Goal: Information Seeking & Learning: Learn about a topic

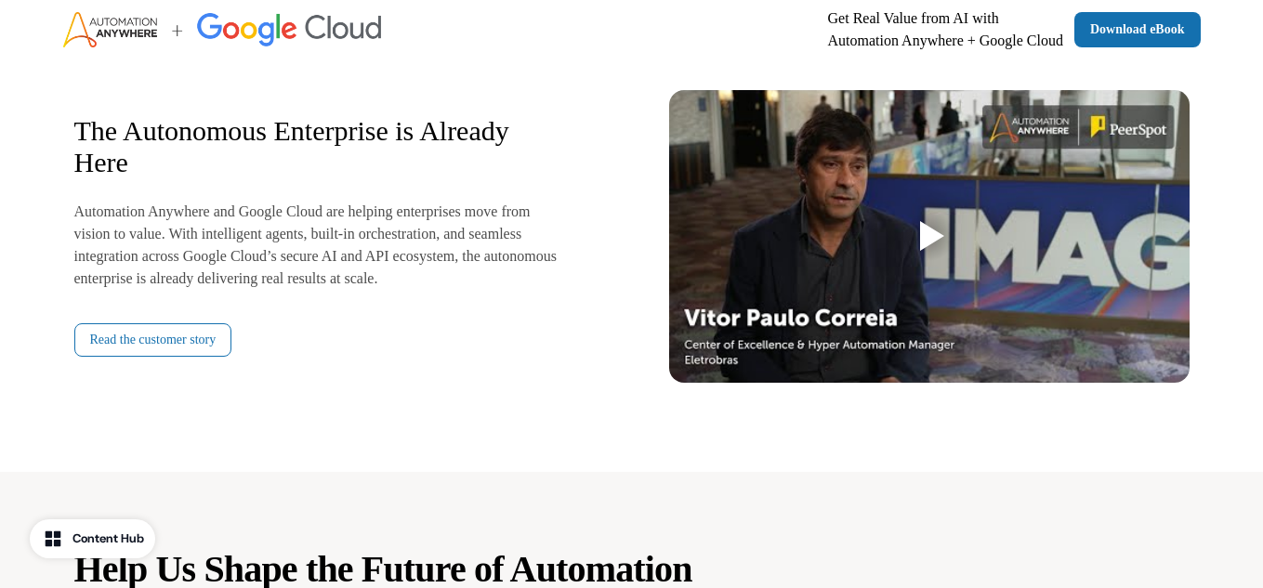
scroll to position [2380, 0]
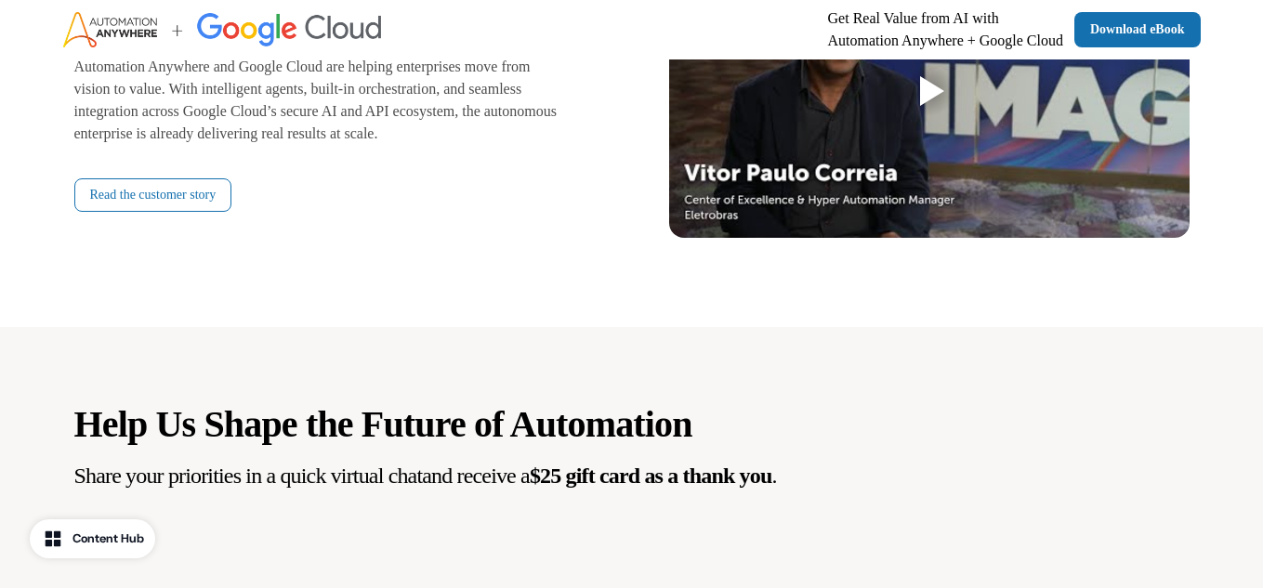
click at [115, 528] on button "Content Hub" at bounding box center [92, 538] width 125 height 39
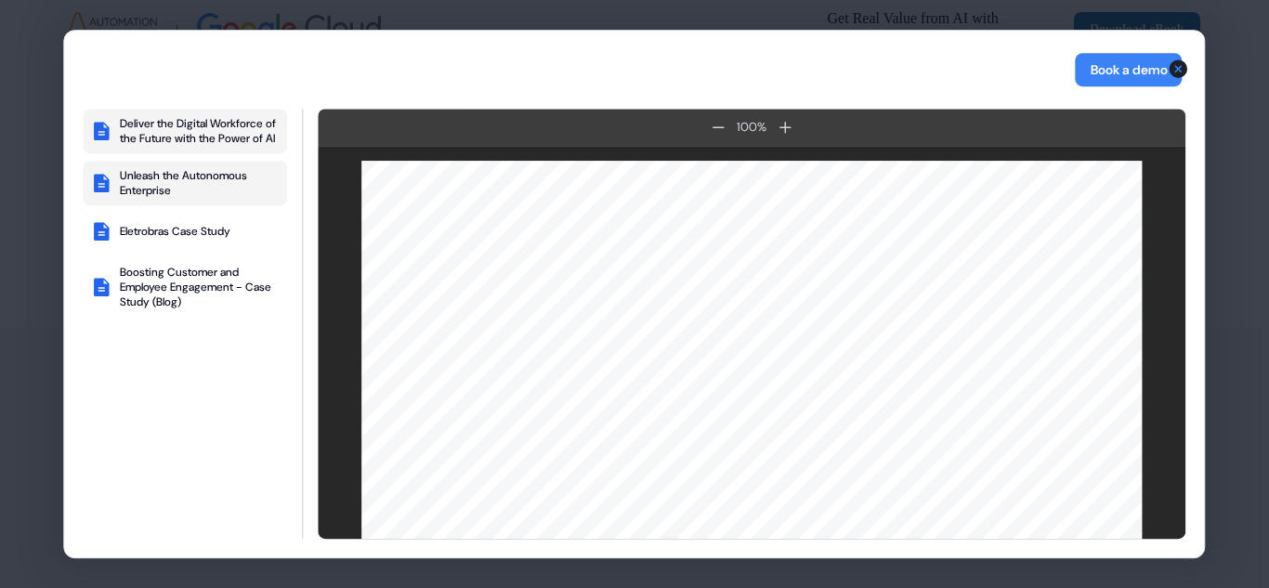
click at [105, 192] on icon "button" at bounding box center [102, 183] width 16 height 19
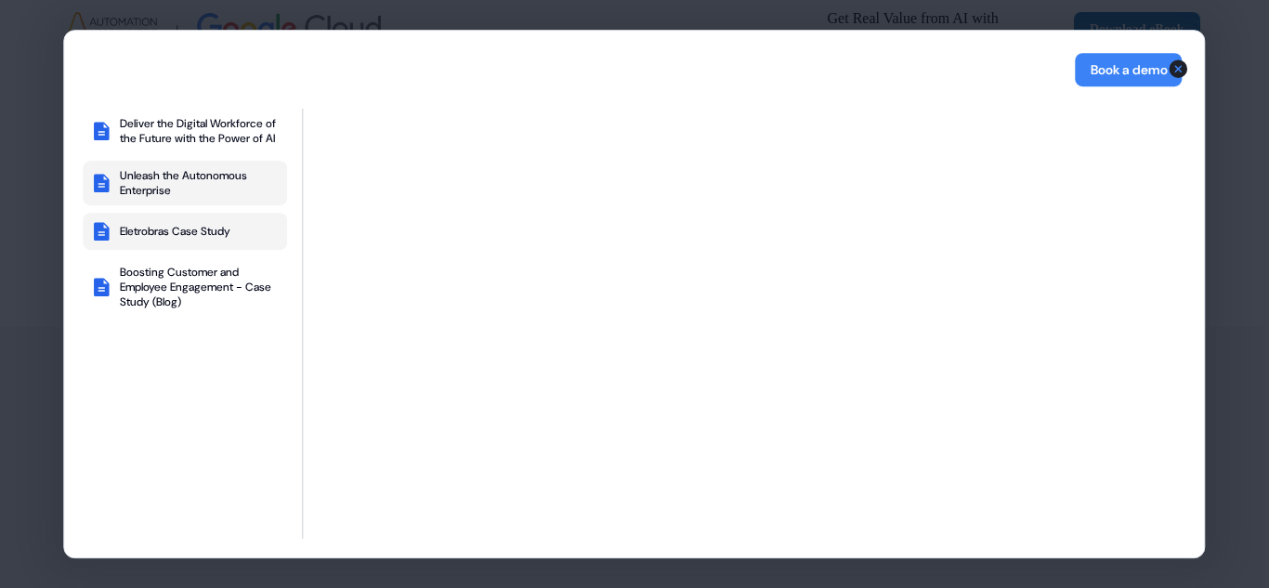
click at [160, 250] on button "Eletrobras Case Study" at bounding box center [185, 231] width 204 height 37
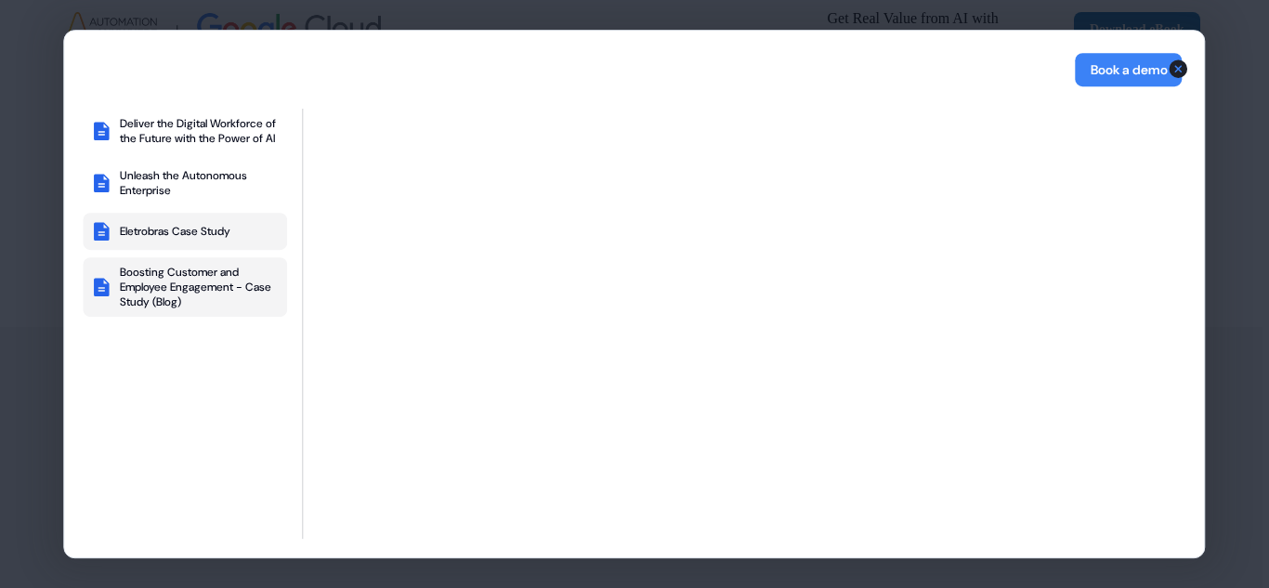
click at [162, 292] on div "Boosting Customer and Employee Engagement - Case Study (Blog)" at bounding box center [200, 287] width 160 height 45
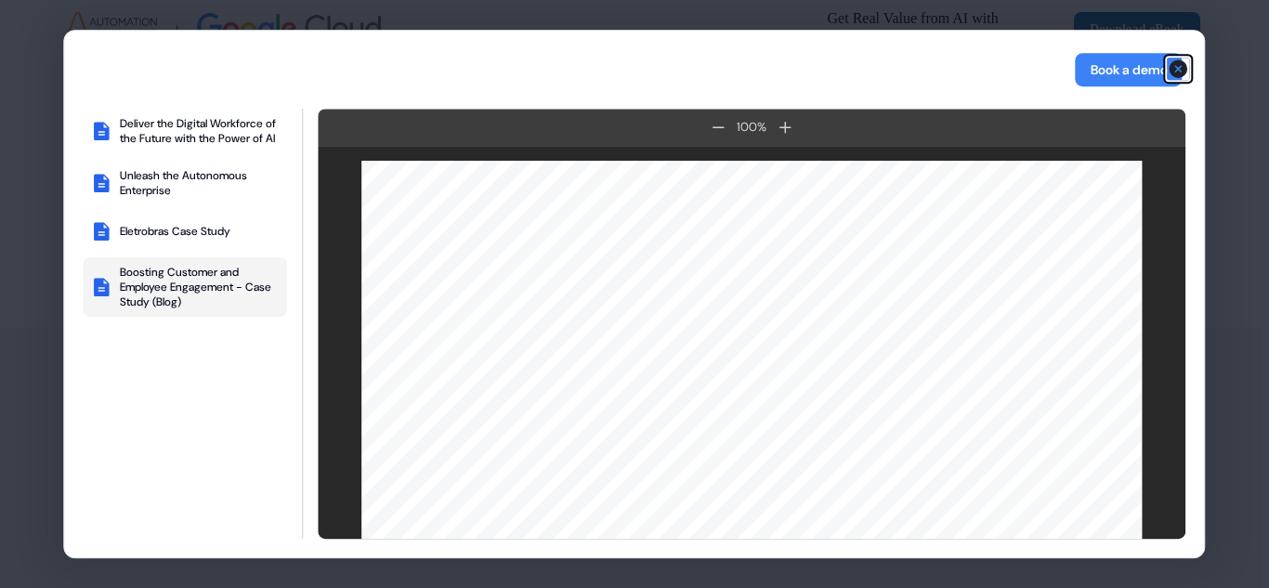
click at [1179, 67] on icon "button" at bounding box center [1179, 68] width 19 height 19
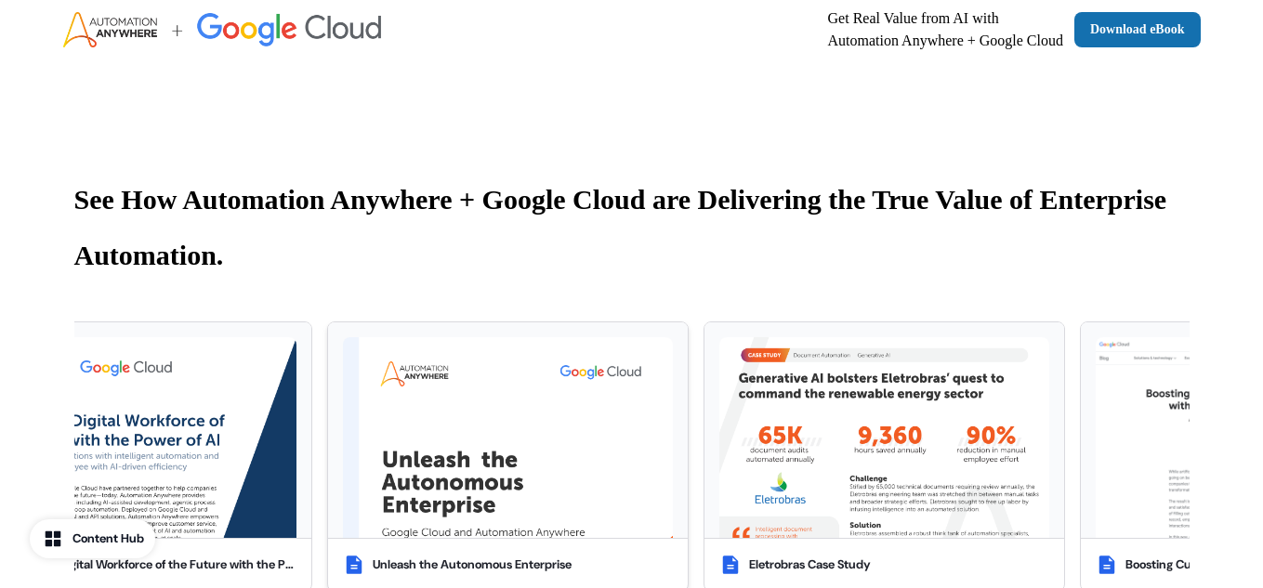
scroll to position [602, 0]
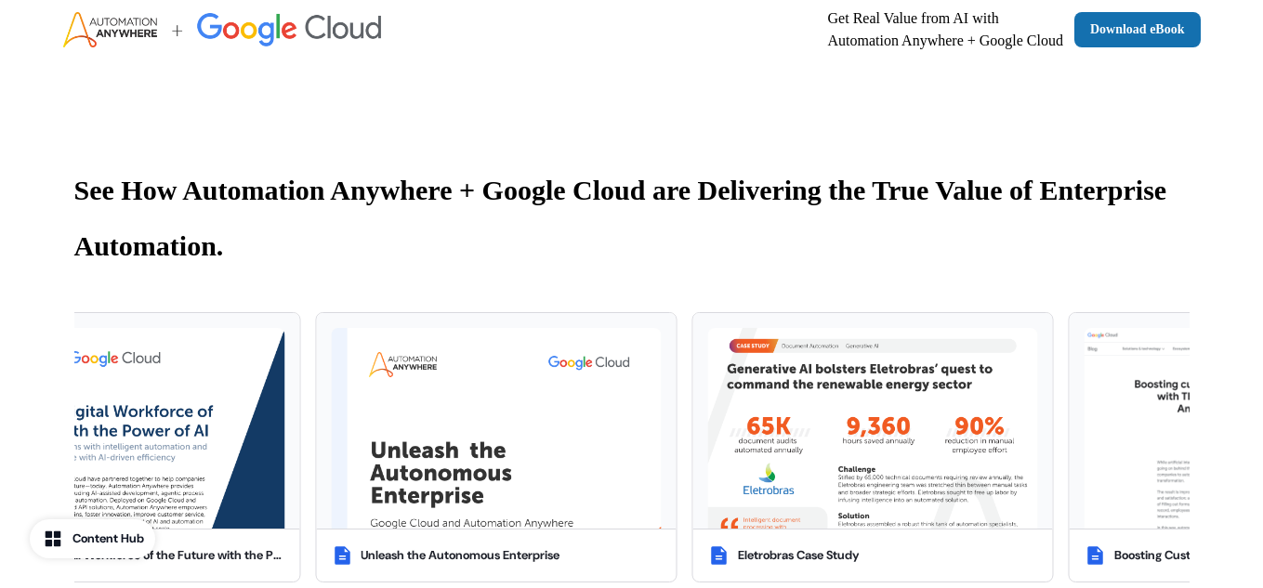
click at [108, 541] on div "Content Hub" at bounding box center [108, 539] width 72 height 19
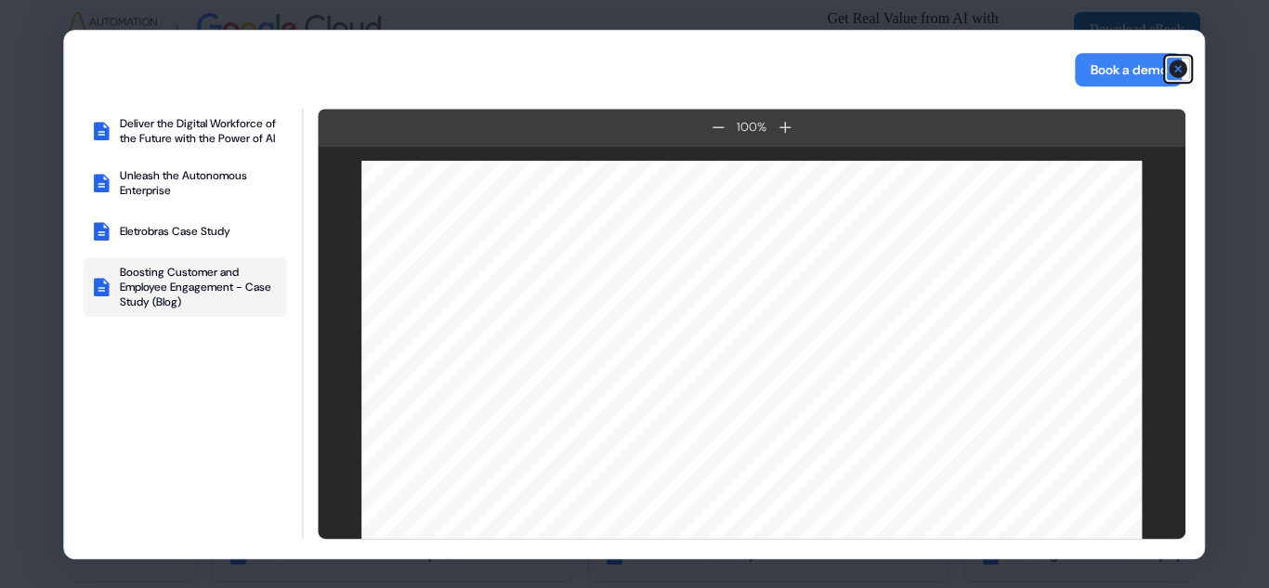
click at [1179, 67] on icon "button" at bounding box center [1179, 68] width 19 height 19
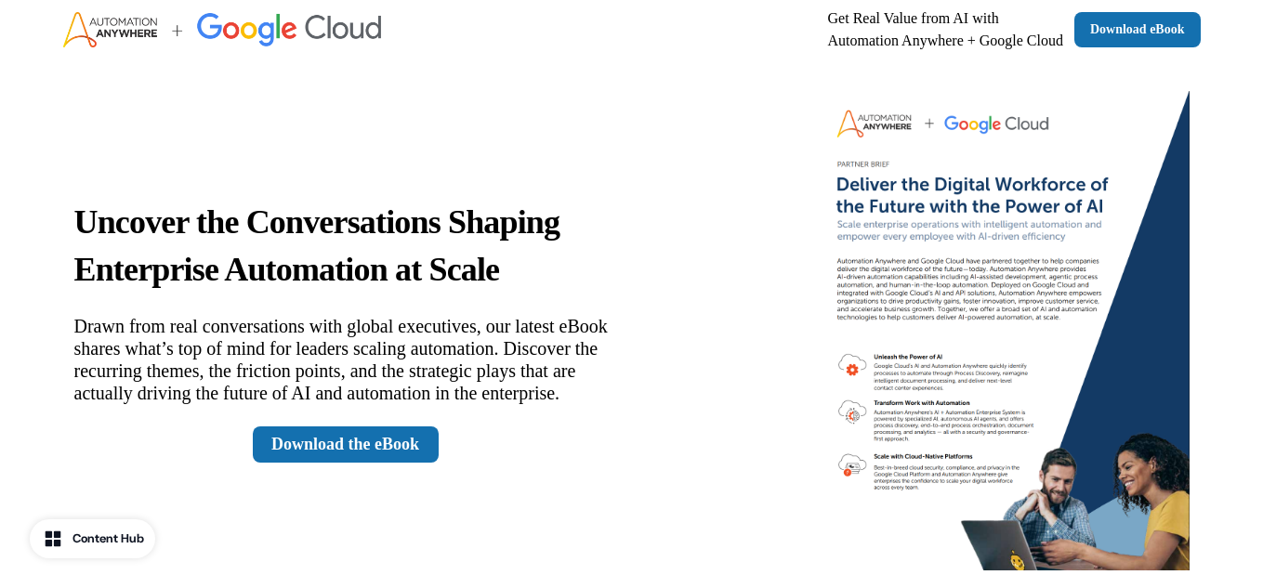
scroll to position [0, 0]
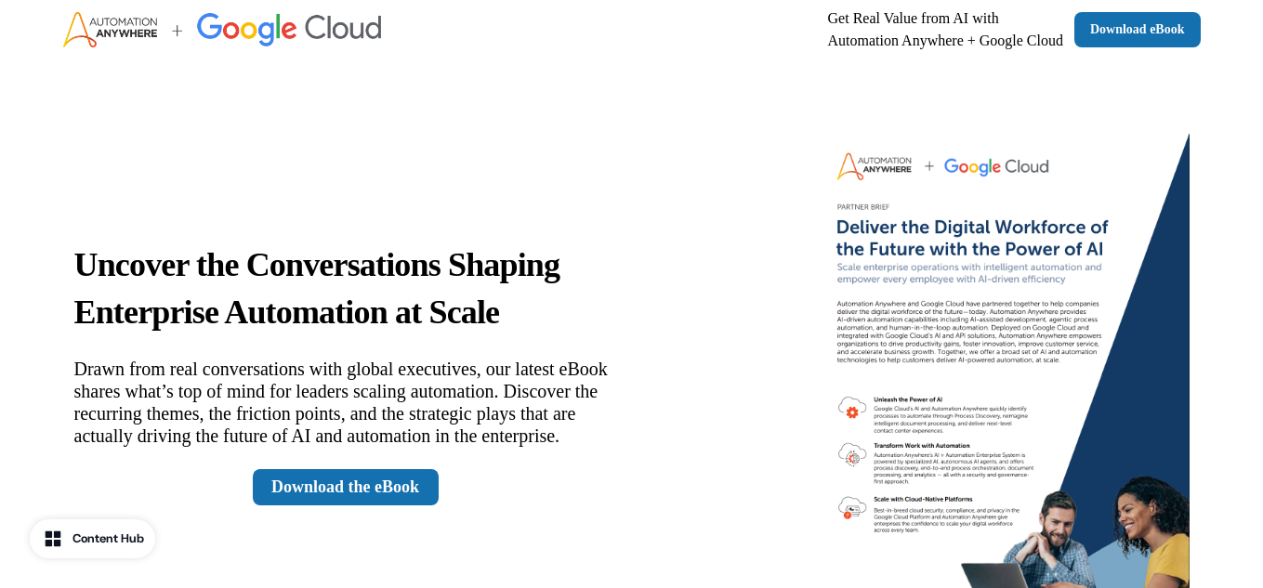
click at [90, 528] on button "Content Hub" at bounding box center [92, 538] width 125 height 39
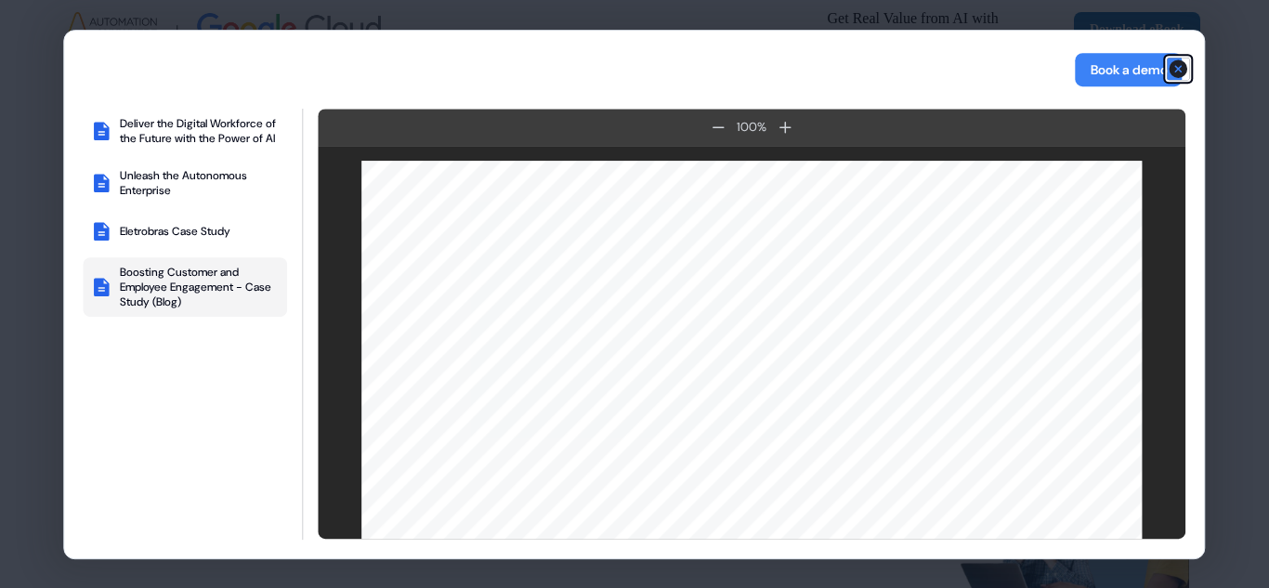
click at [1173, 66] on icon "button" at bounding box center [1179, 68] width 19 height 19
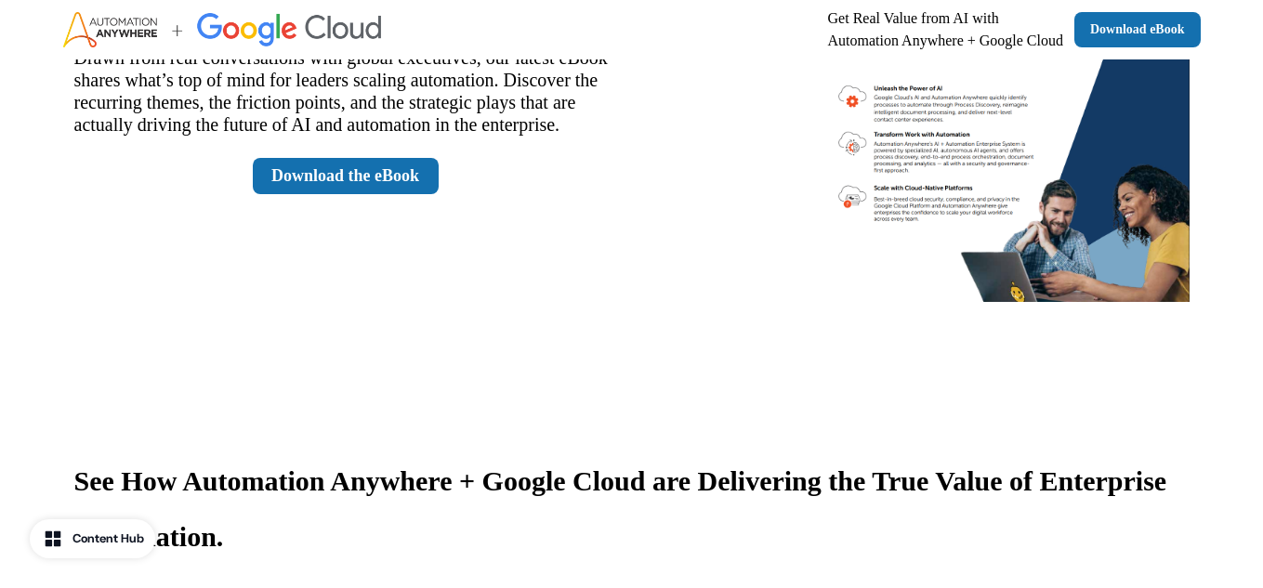
scroll to position [258, 0]
